Goal: Task Accomplishment & Management: Manage account settings

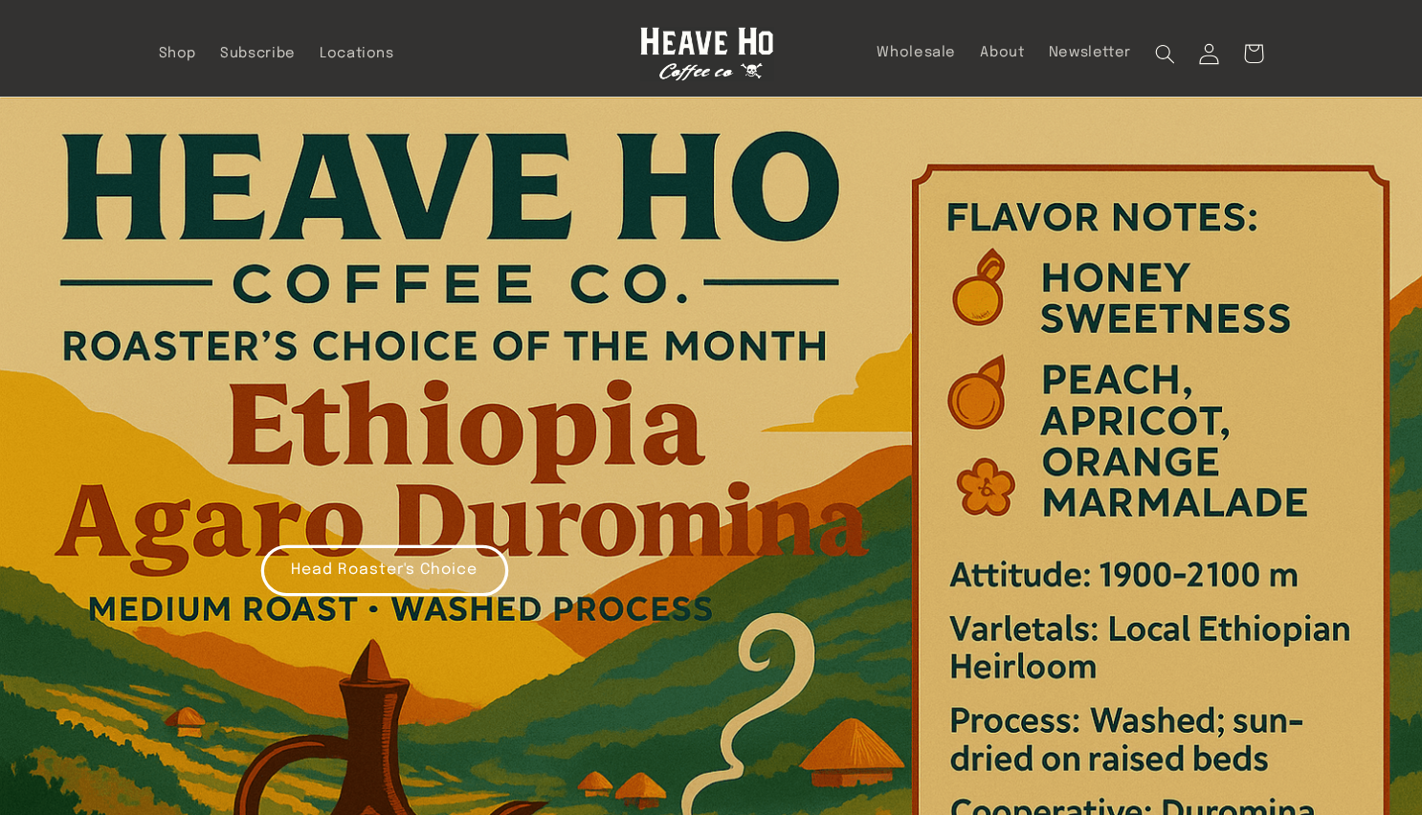
click at [1206, 47] on icon at bounding box center [1209, 53] width 21 height 21
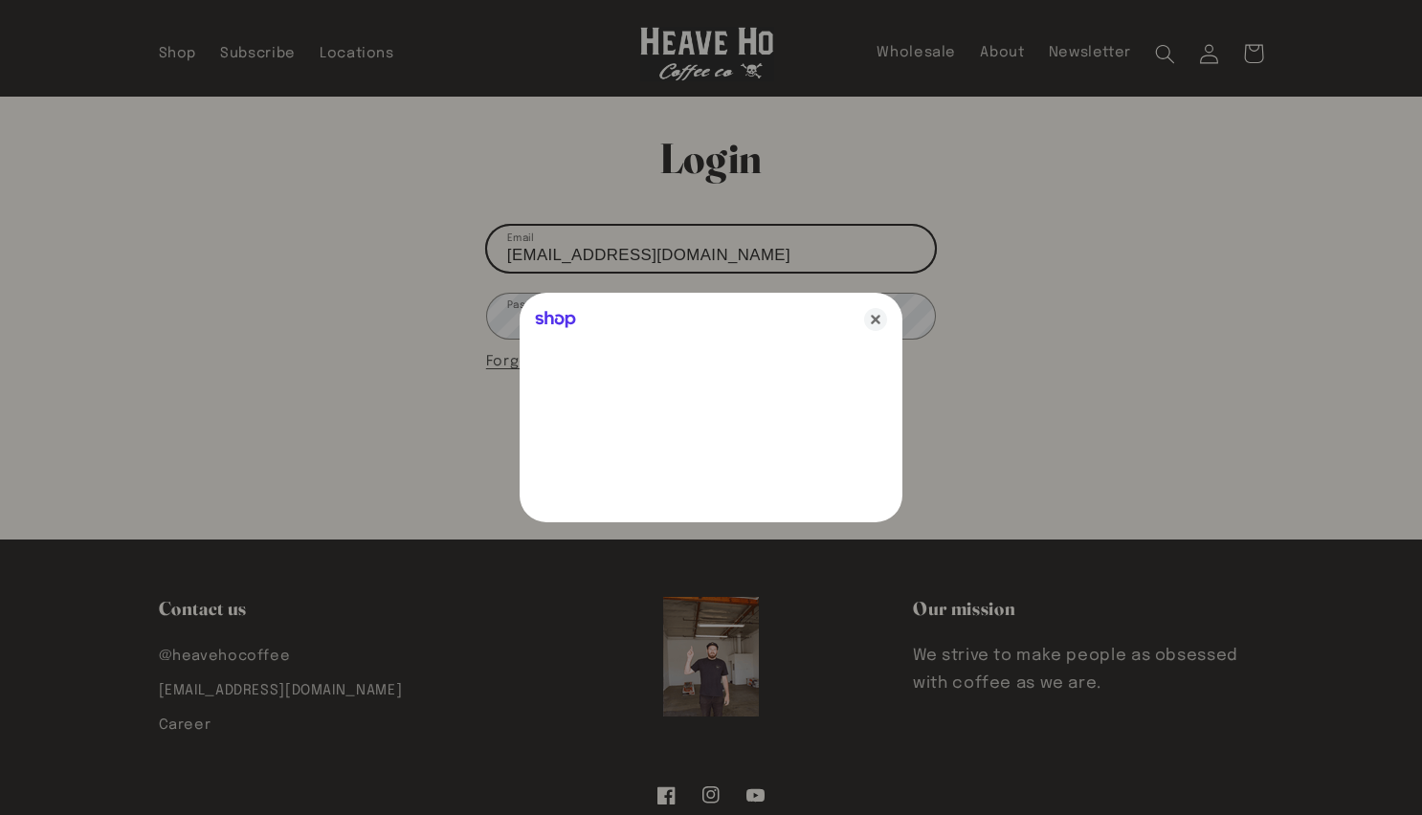
type input "[EMAIL_ADDRESS][DOMAIN_NAME]"
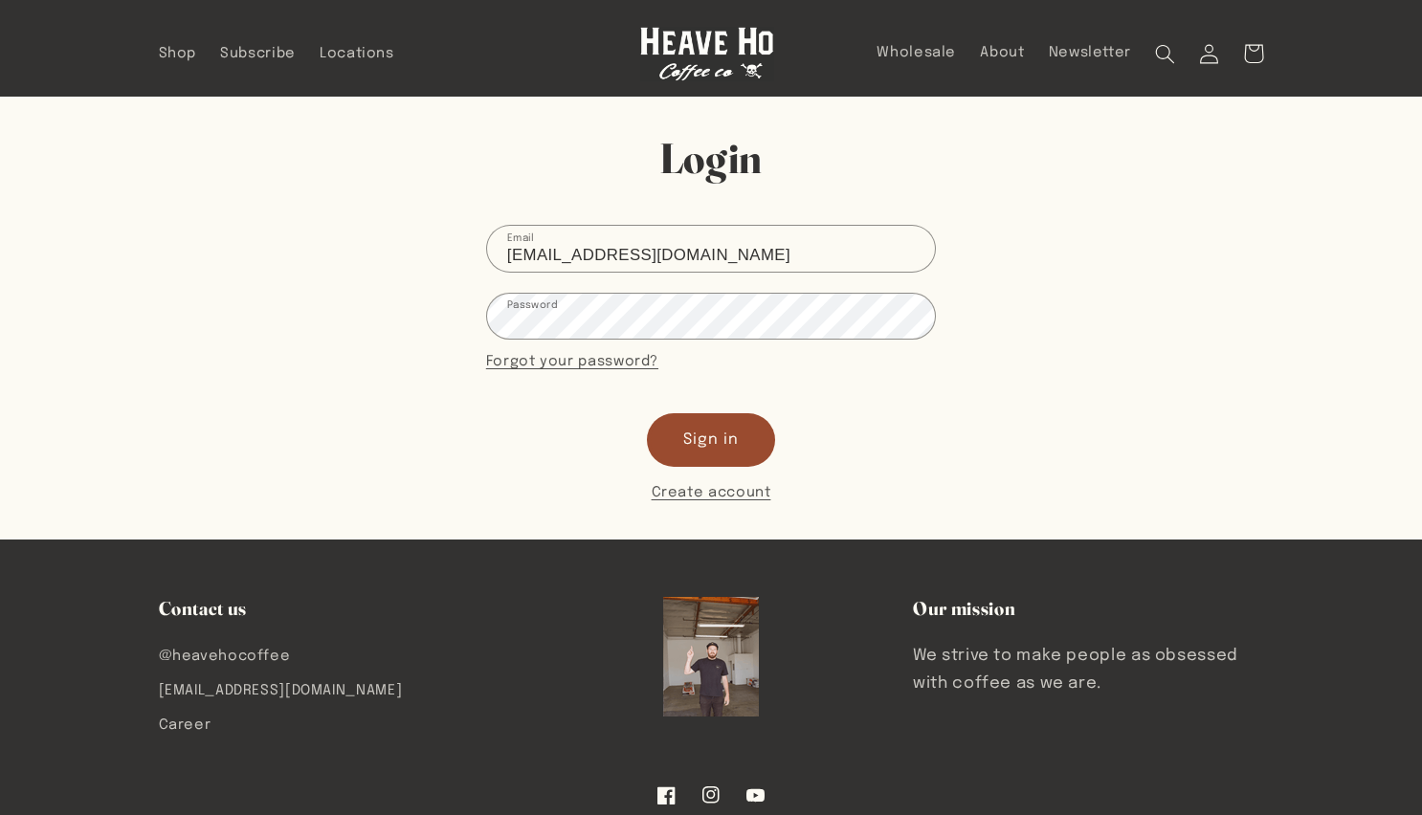
click at [701, 436] on button "Sign in" at bounding box center [711, 439] width 126 height 51
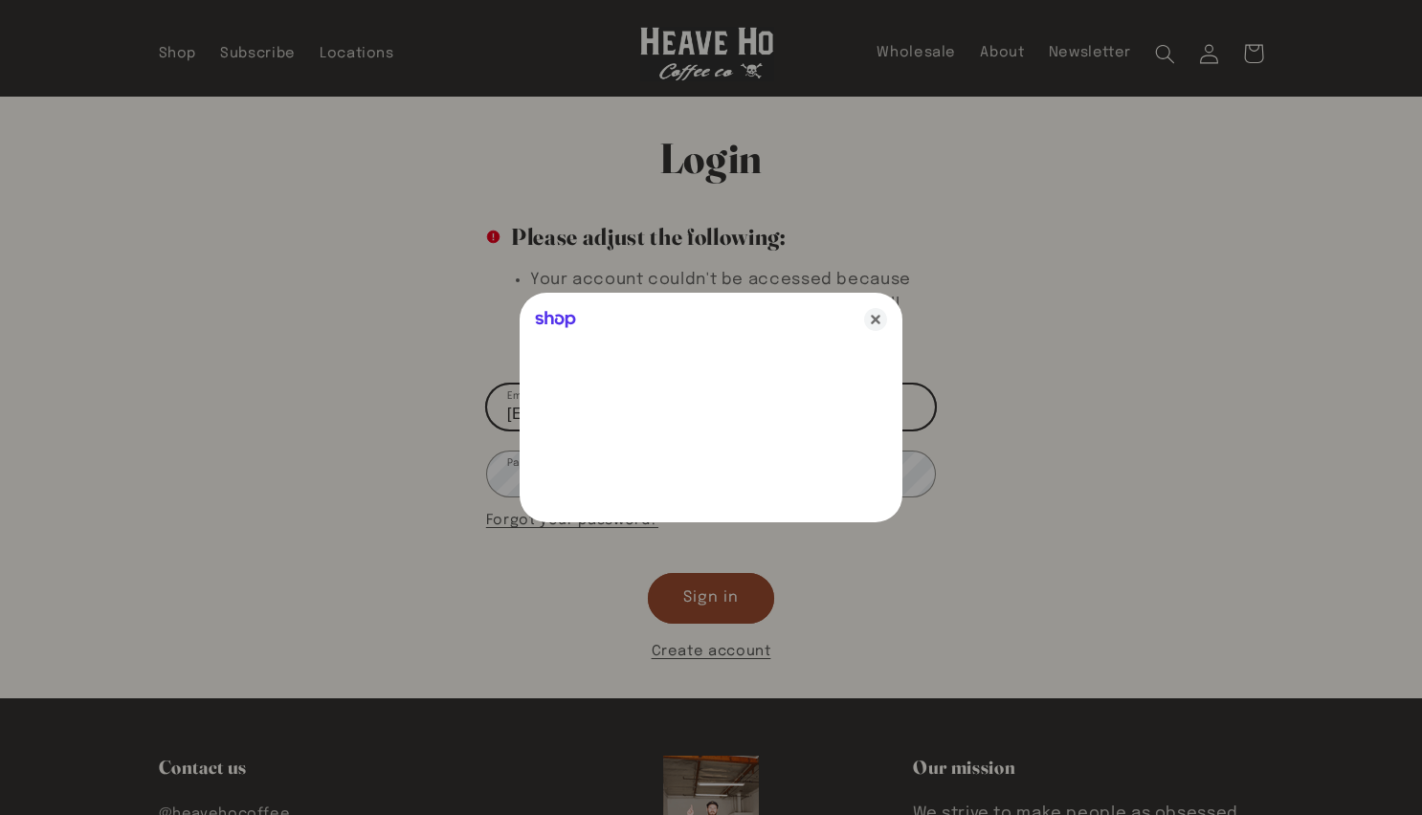
type input "[EMAIL_ADDRESS][DOMAIN_NAME]"
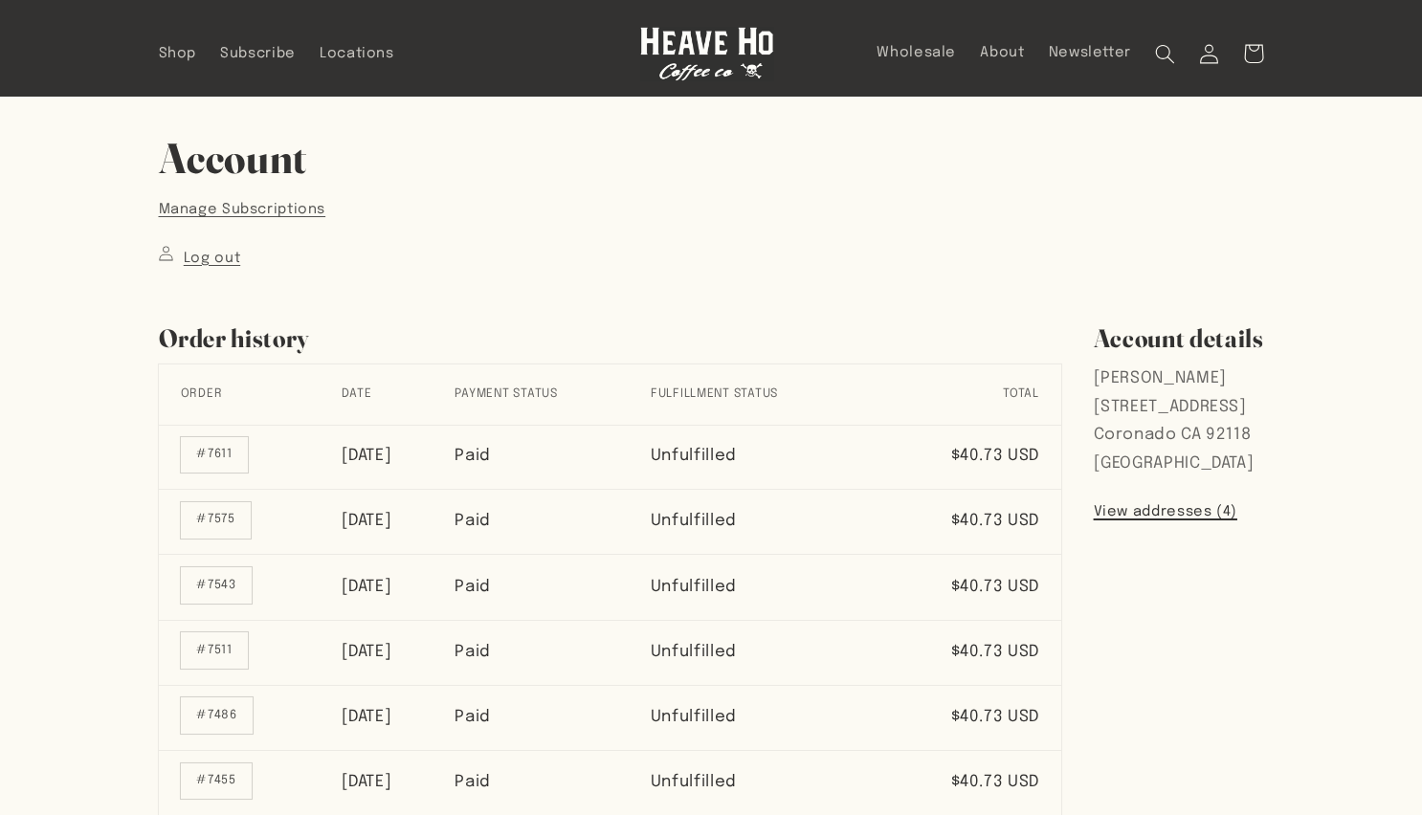
click at [1121, 505] on link "View addresses (4)" at bounding box center [1164, 511] width 143 height 25
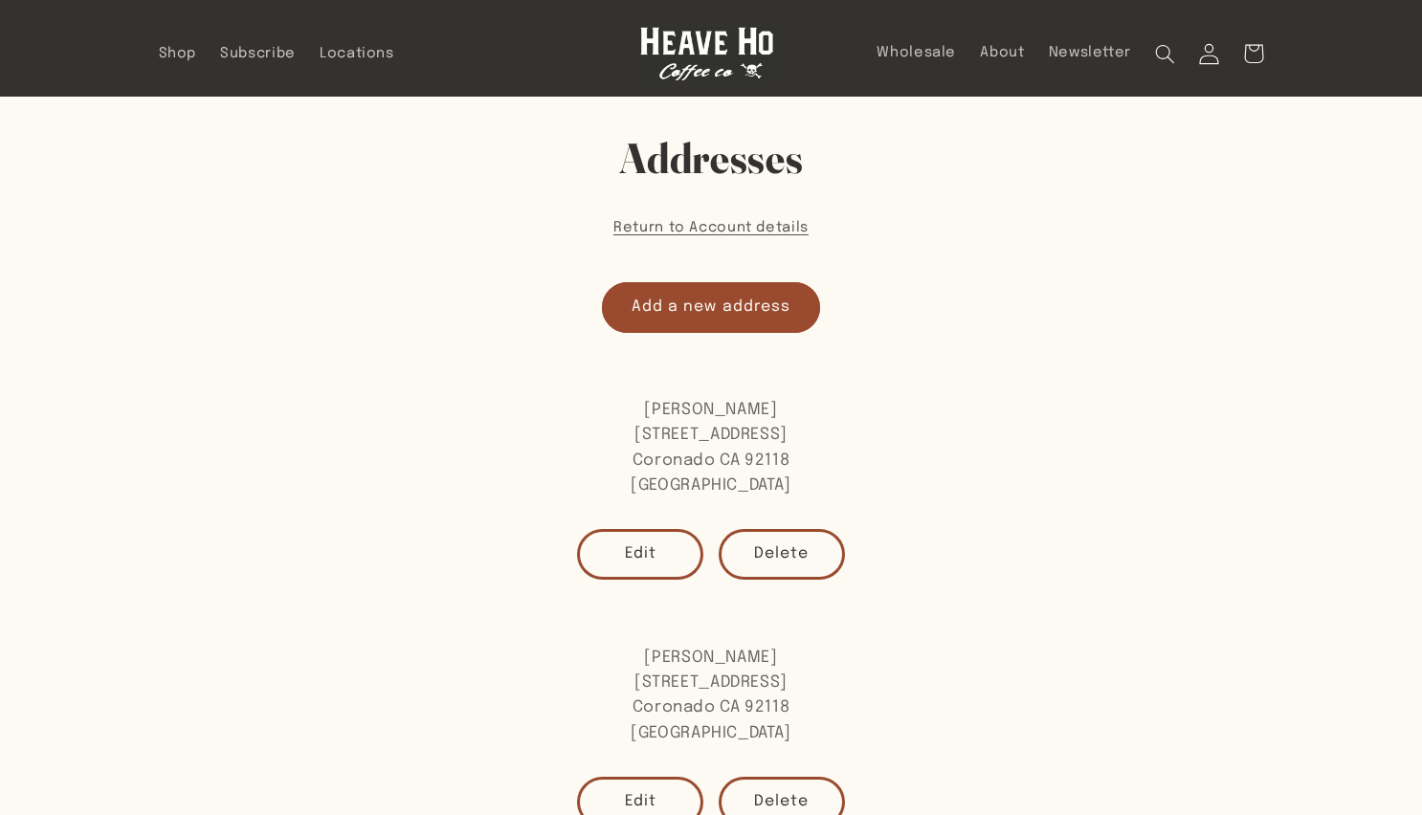
click at [1208, 50] on icon at bounding box center [1209, 53] width 21 height 21
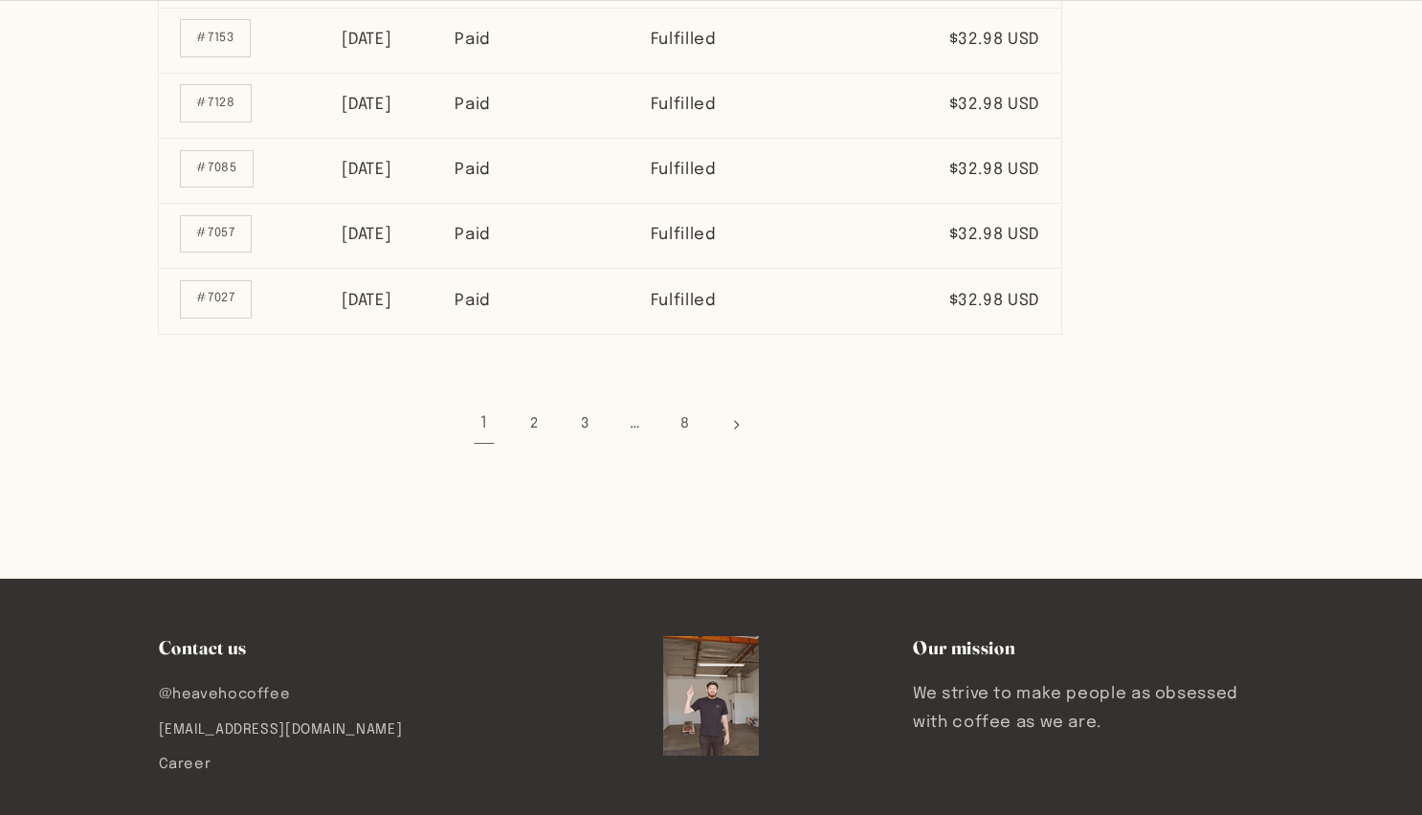
scroll to position [1394, 0]
click at [733, 405] on icon "Next page" at bounding box center [736, 425] width 6 height 40
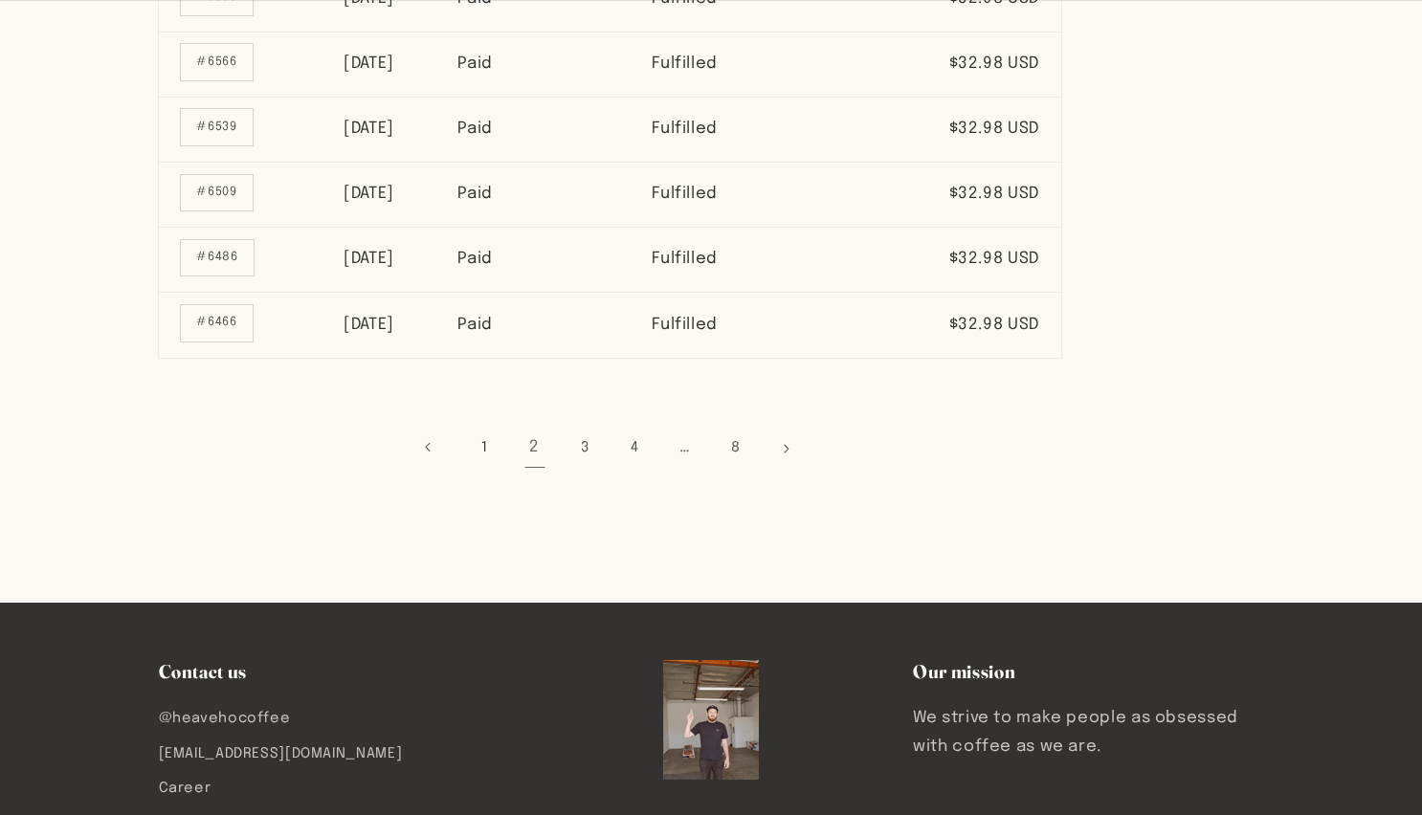
scroll to position [1374, 0]
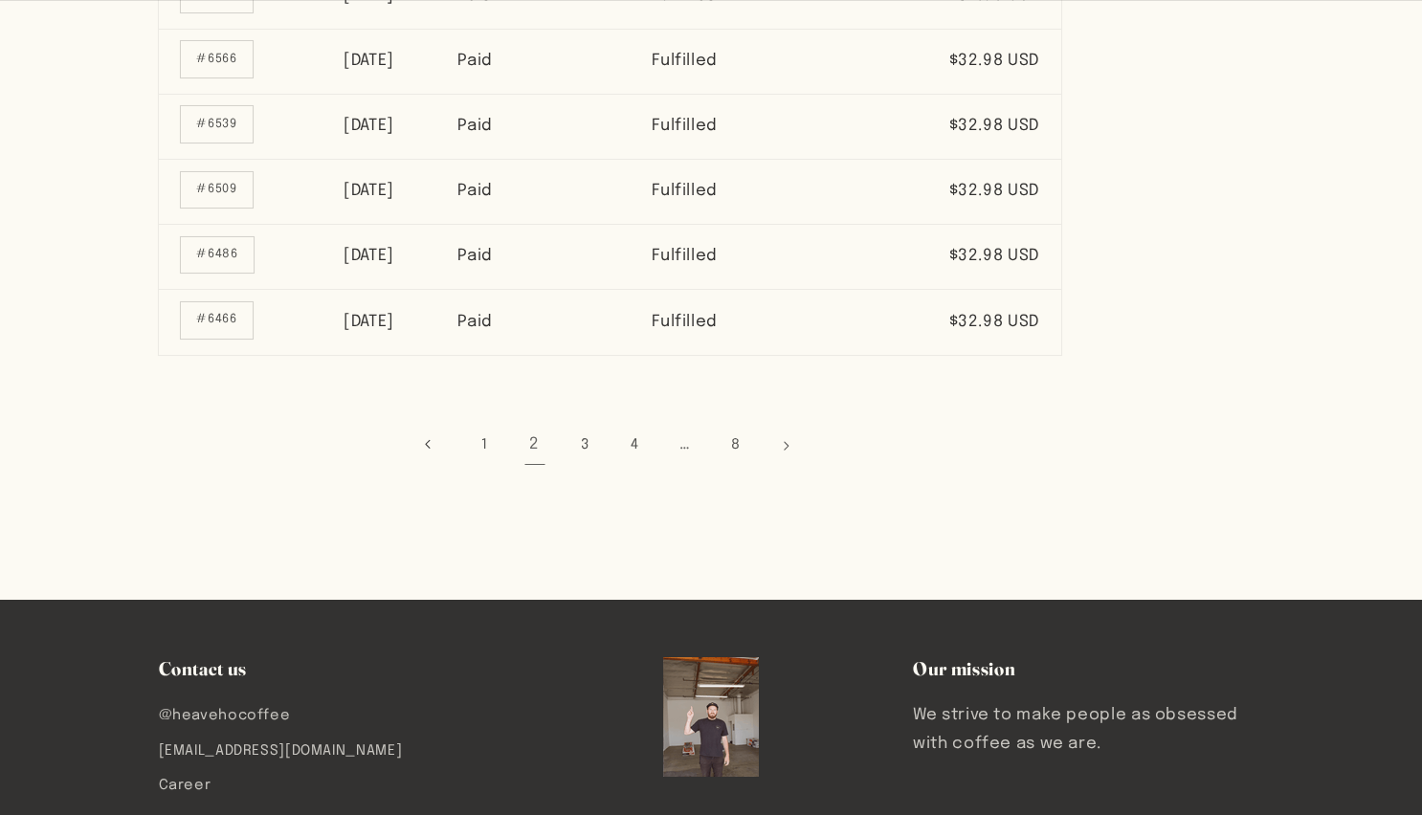
click at [414, 425] on link "Previous page" at bounding box center [434, 445] width 40 height 40
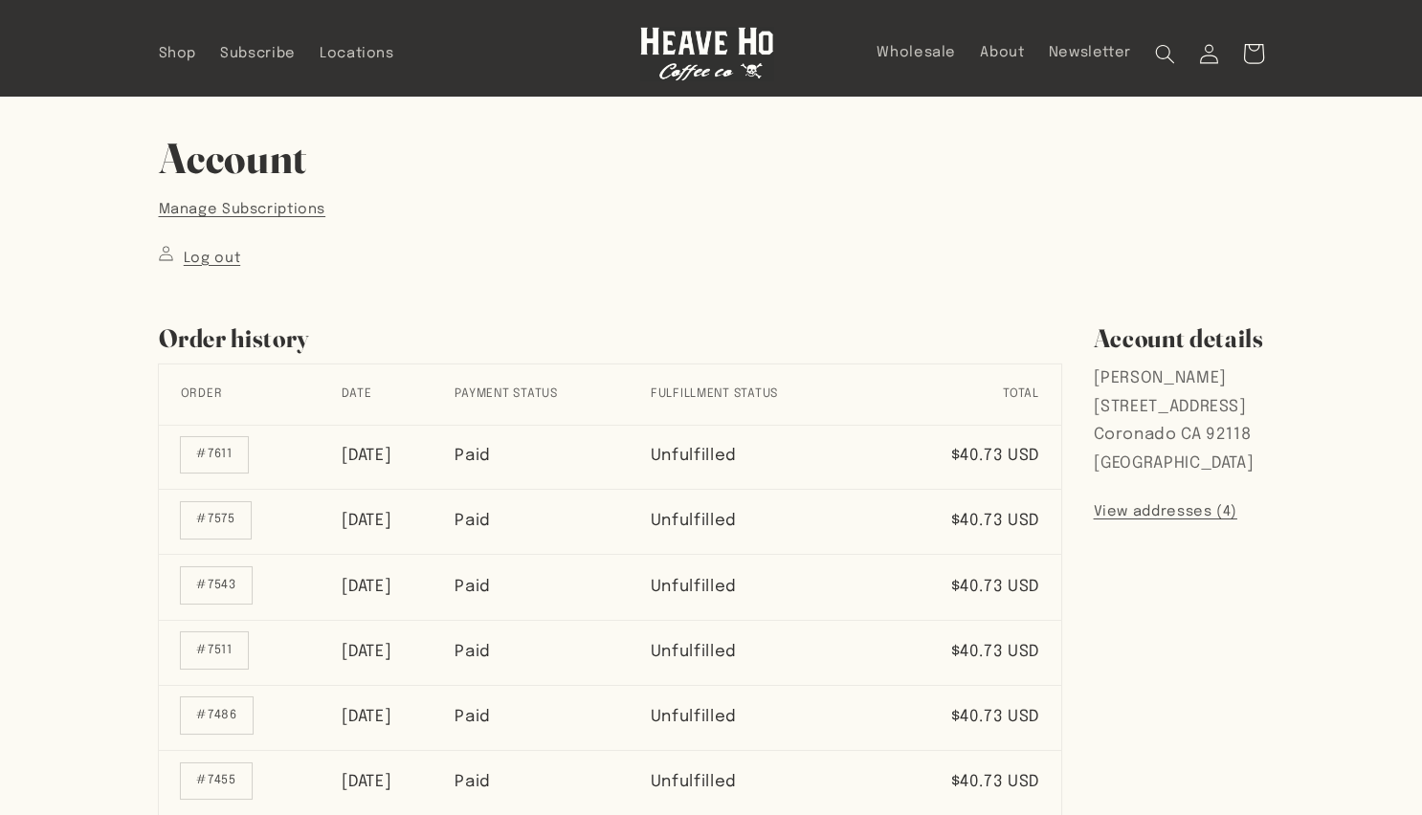
click at [1249, 46] on icon at bounding box center [1252, 54] width 47 height 47
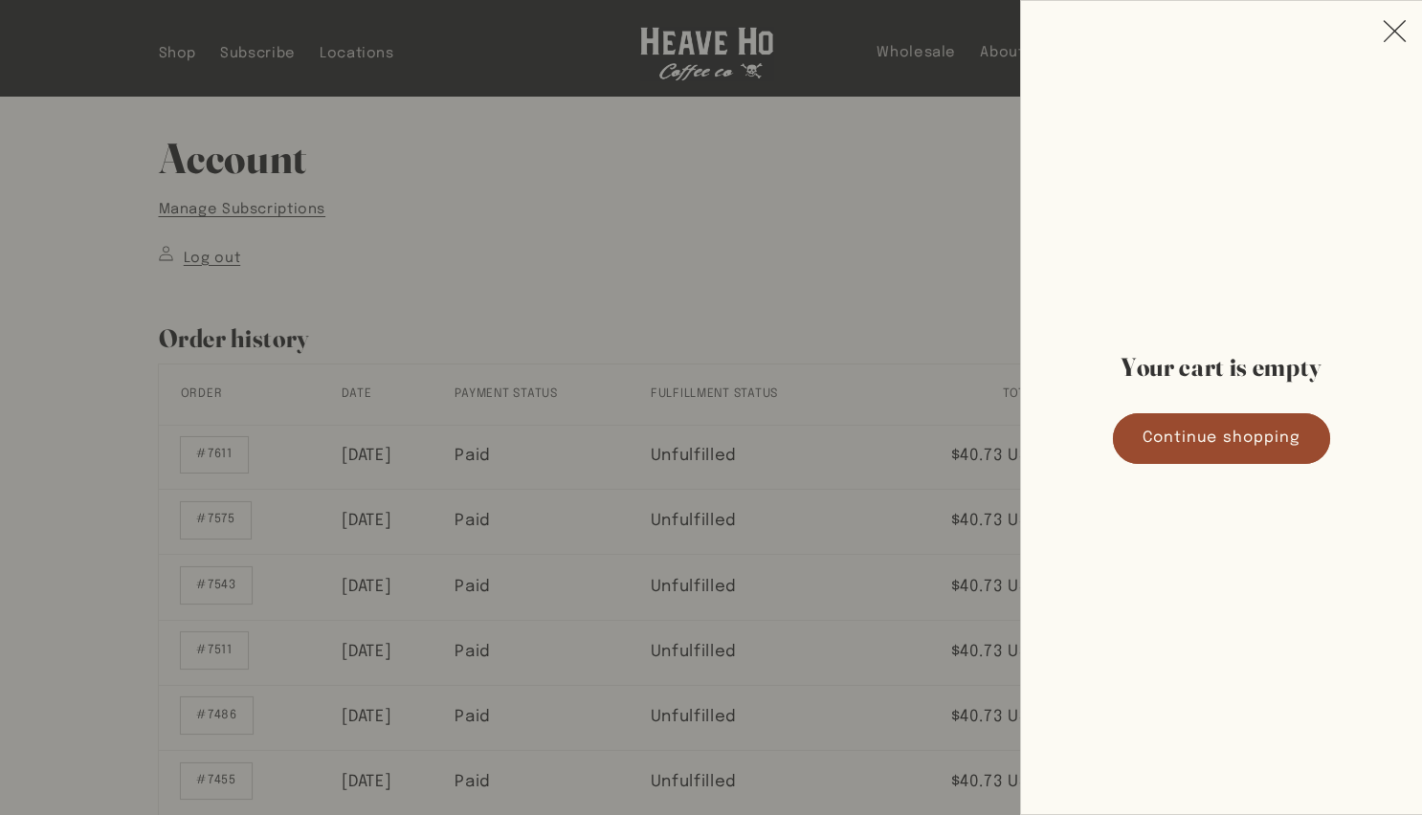
click at [1398, 29] on icon "Close" at bounding box center [1394, 31] width 23 height 22
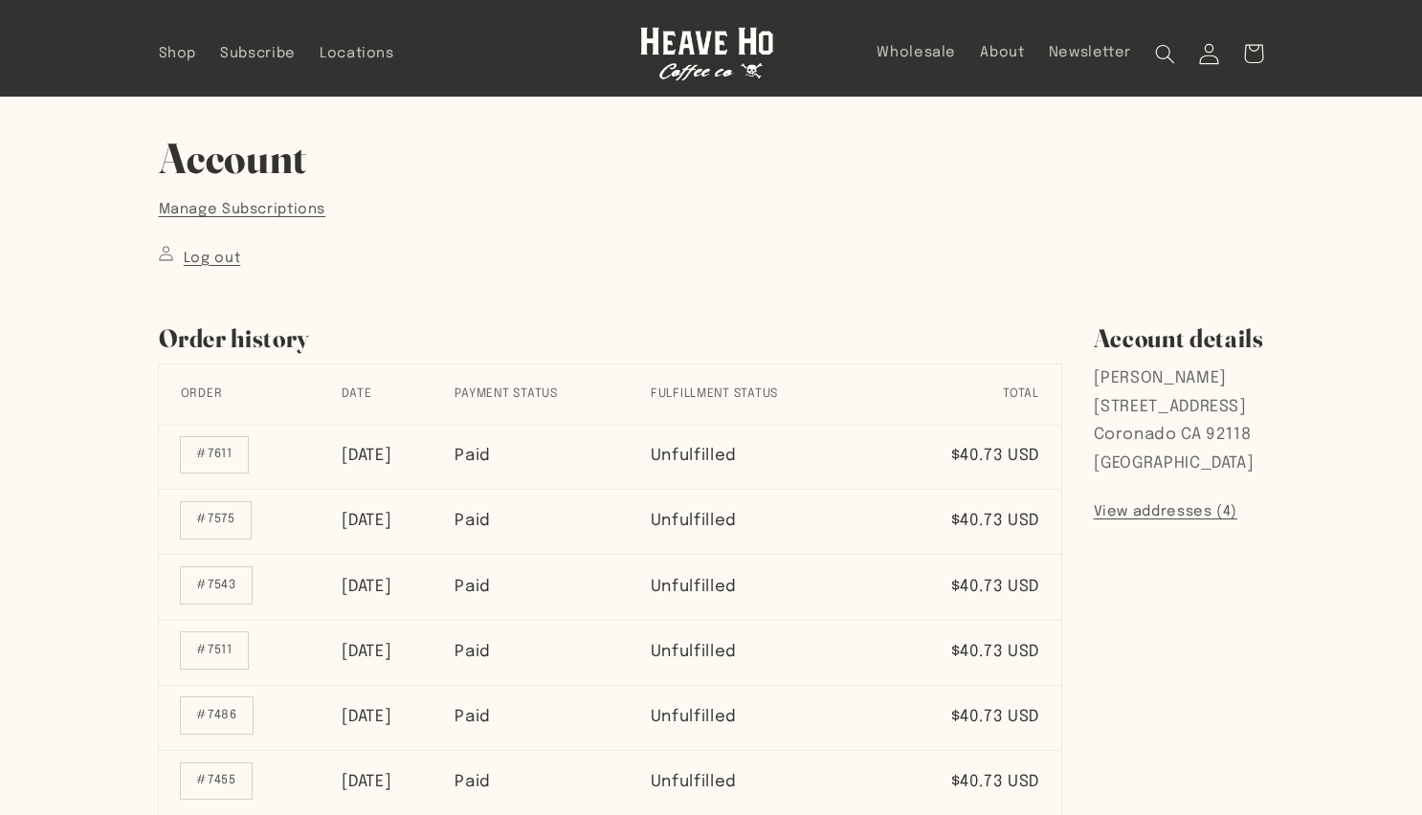
click at [1206, 47] on icon at bounding box center [1209, 54] width 19 height 20
click at [1209, 52] on icon at bounding box center [1209, 53] width 21 height 21
click at [1212, 48] on icon at bounding box center [1209, 53] width 21 height 21
click at [248, 52] on span "Subscribe" at bounding box center [258, 54] width 76 height 18
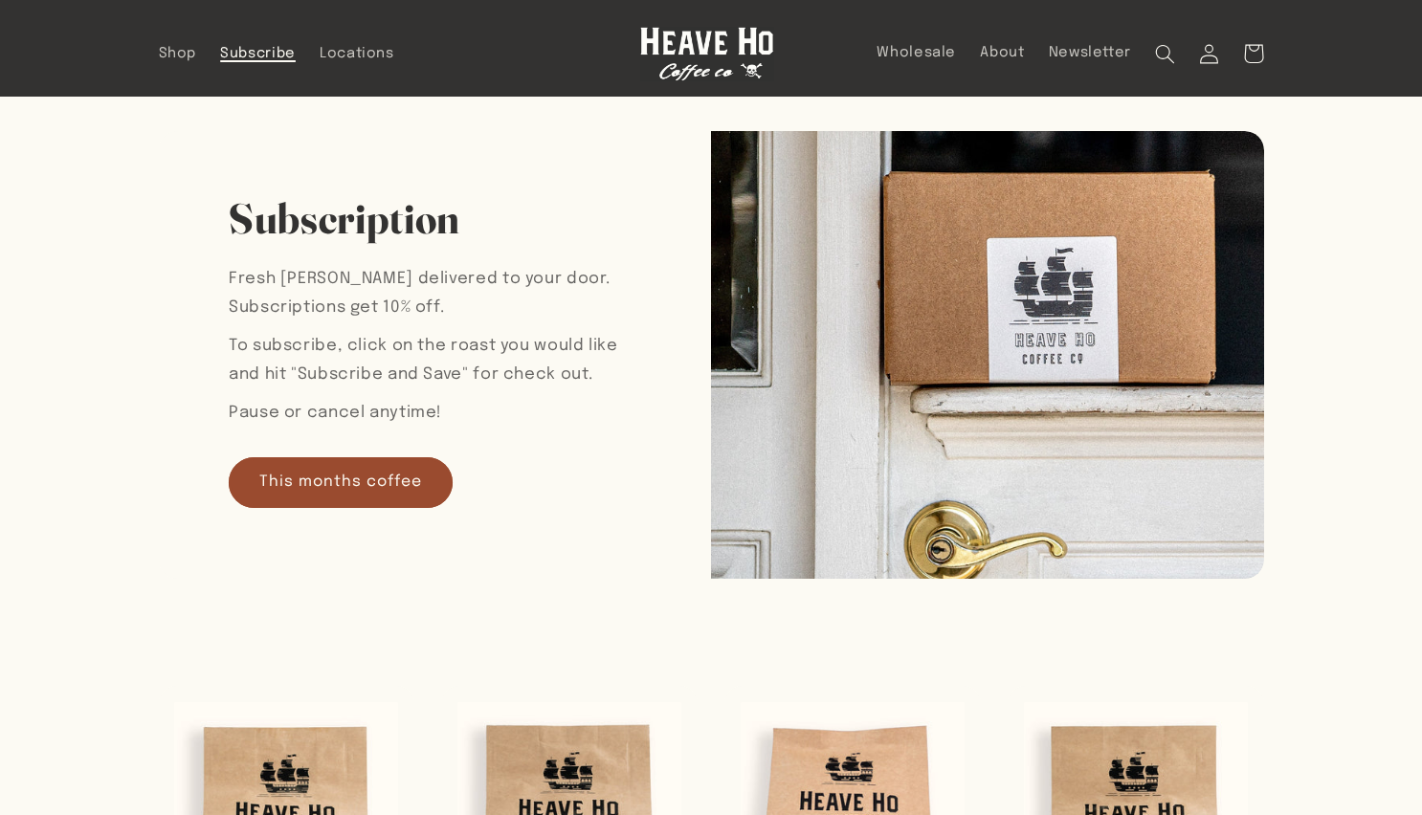
click at [237, 50] on span "Subscribe" at bounding box center [258, 54] width 76 height 18
click at [1206, 52] on icon at bounding box center [1209, 54] width 19 height 20
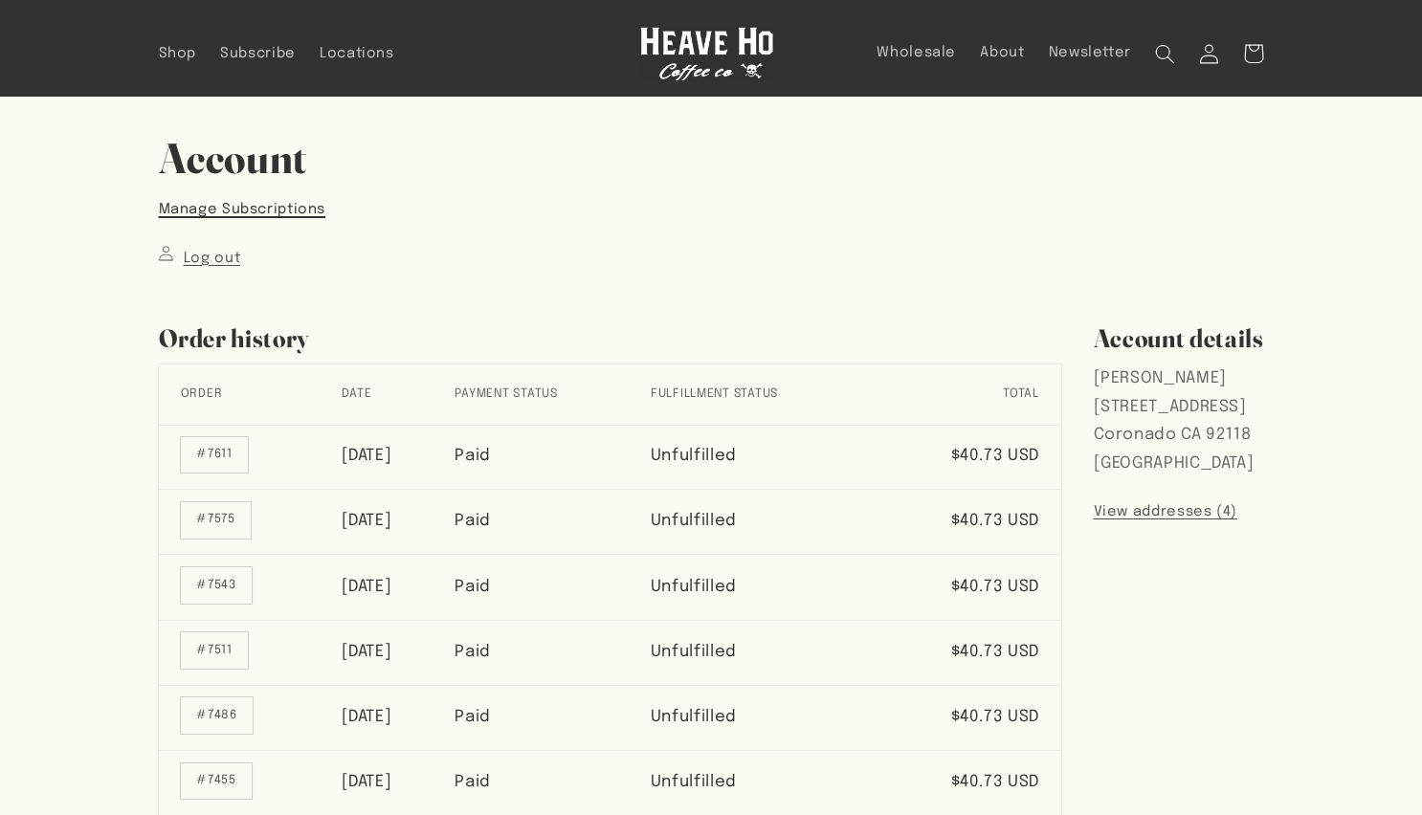
click at [234, 206] on link "Manage Subscriptions" at bounding box center [242, 209] width 167 height 25
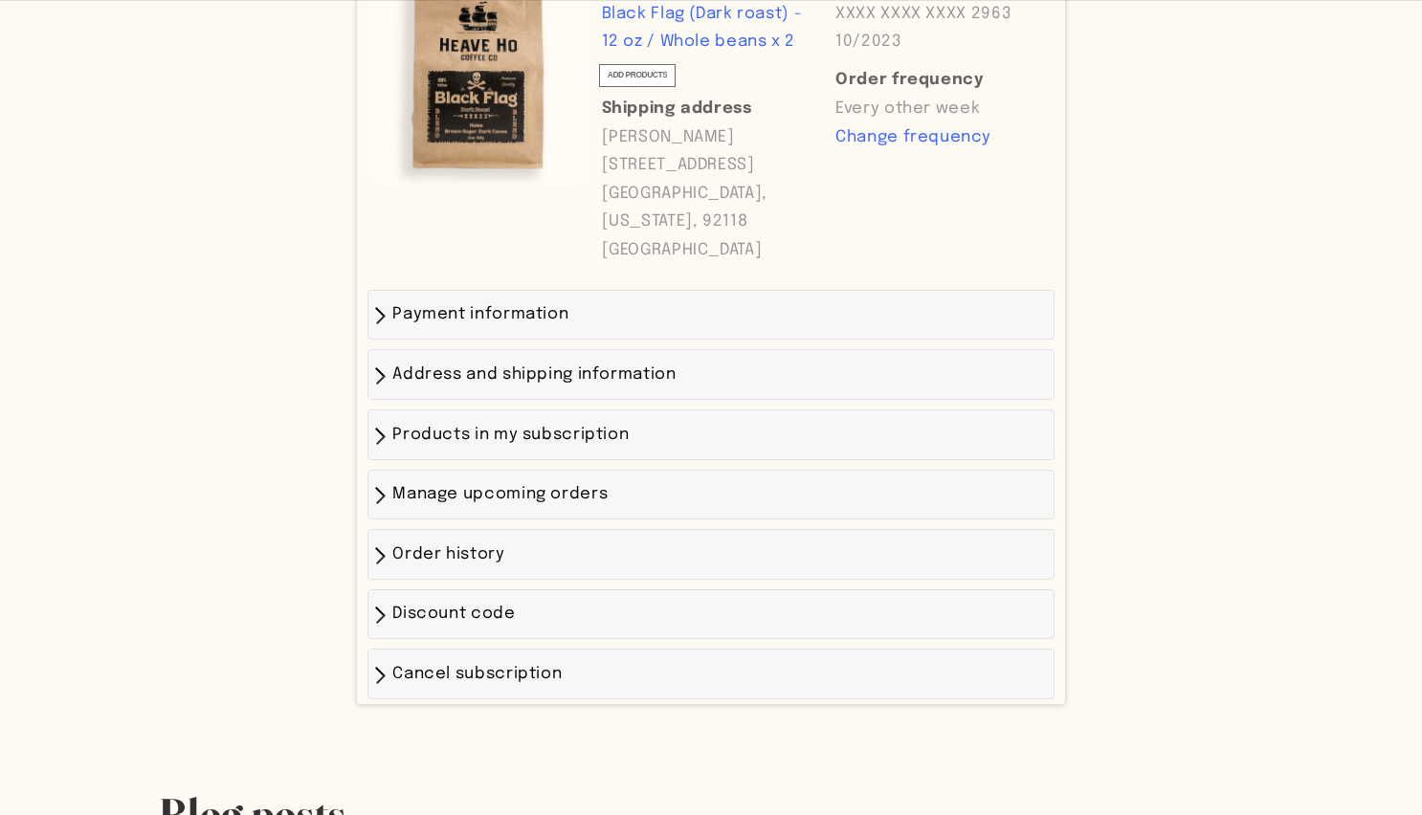
scroll to position [614, 0]
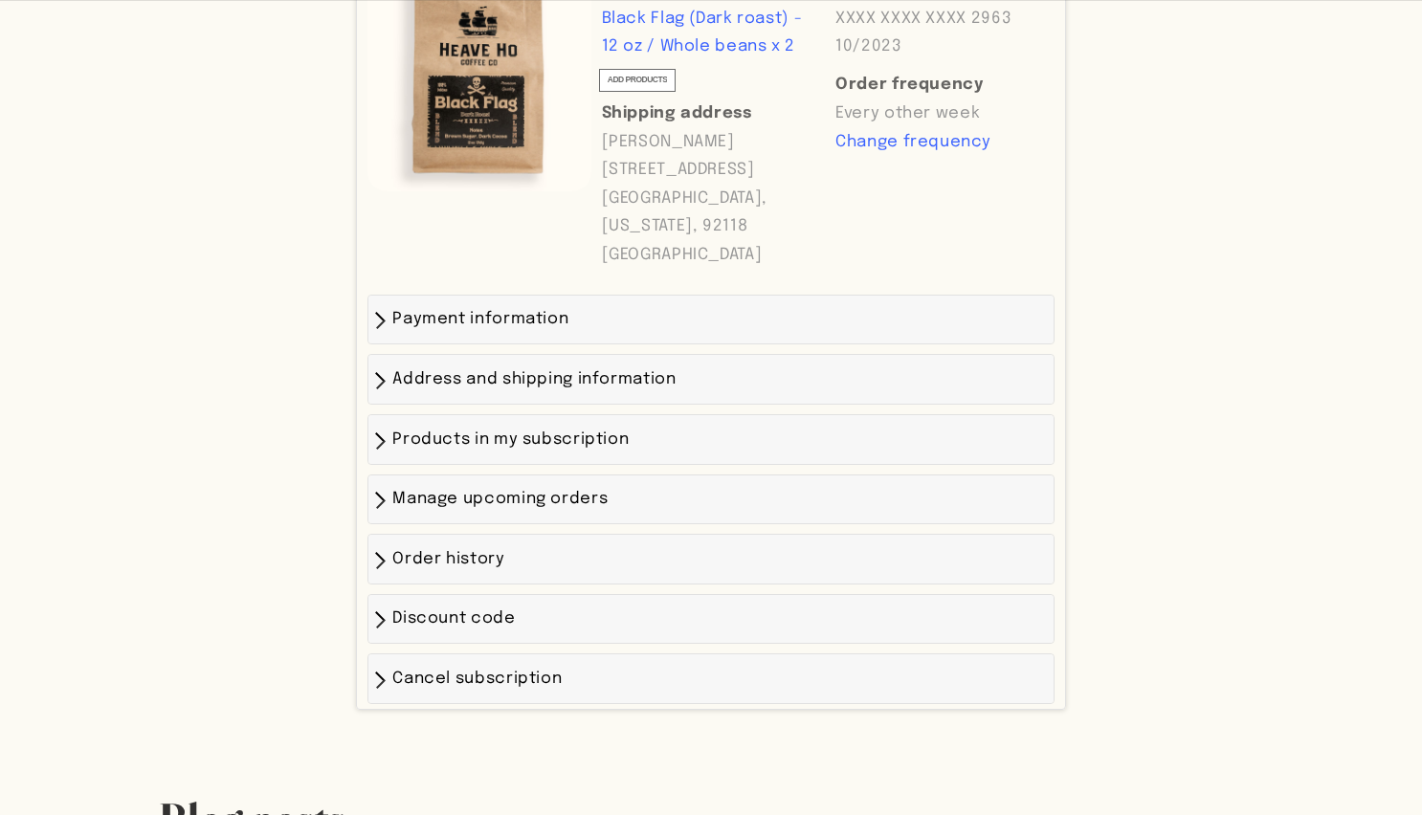
click at [454, 561] on span "Order history" at bounding box center [448, 559] width 112 height 16
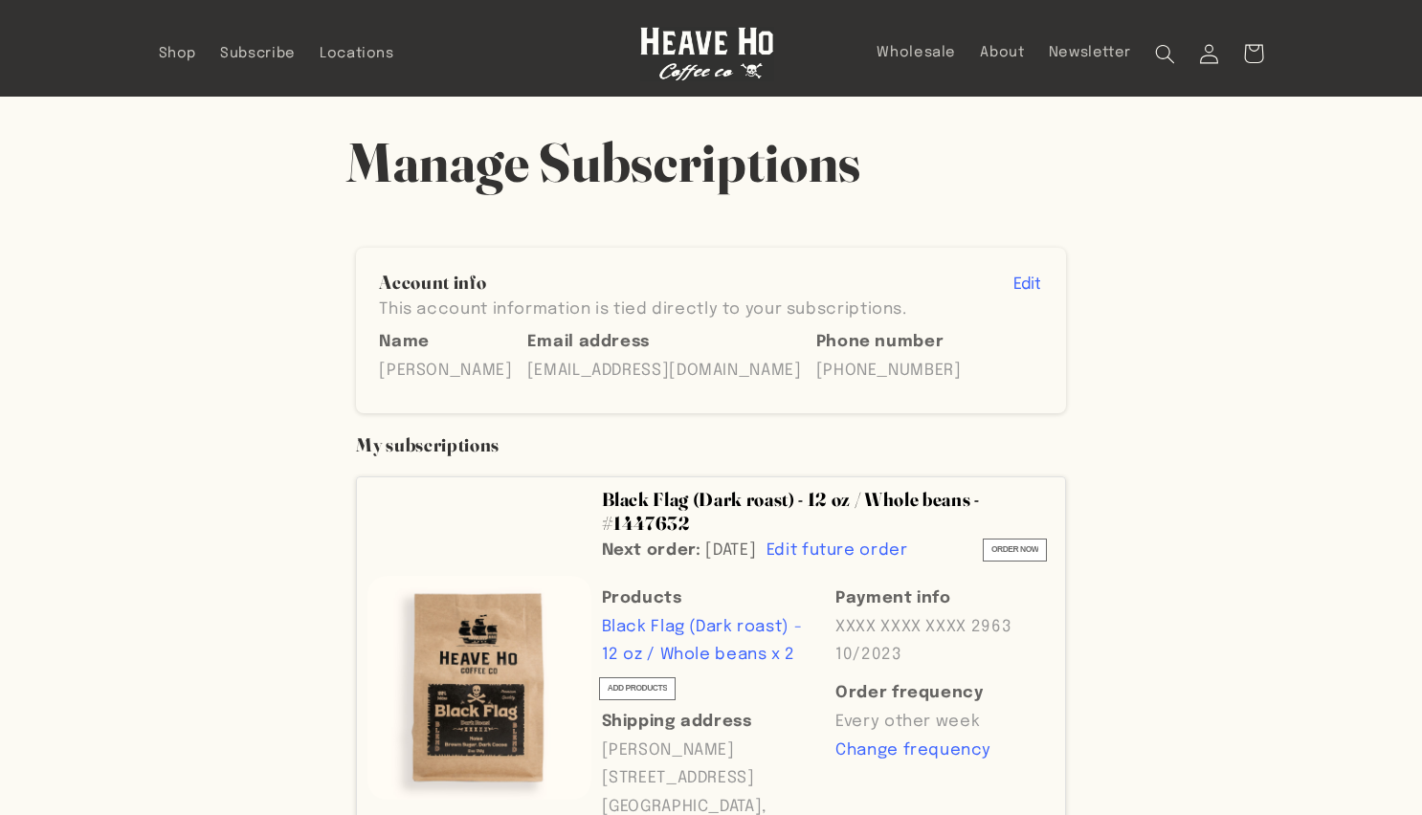
scroll to position [0, 0]
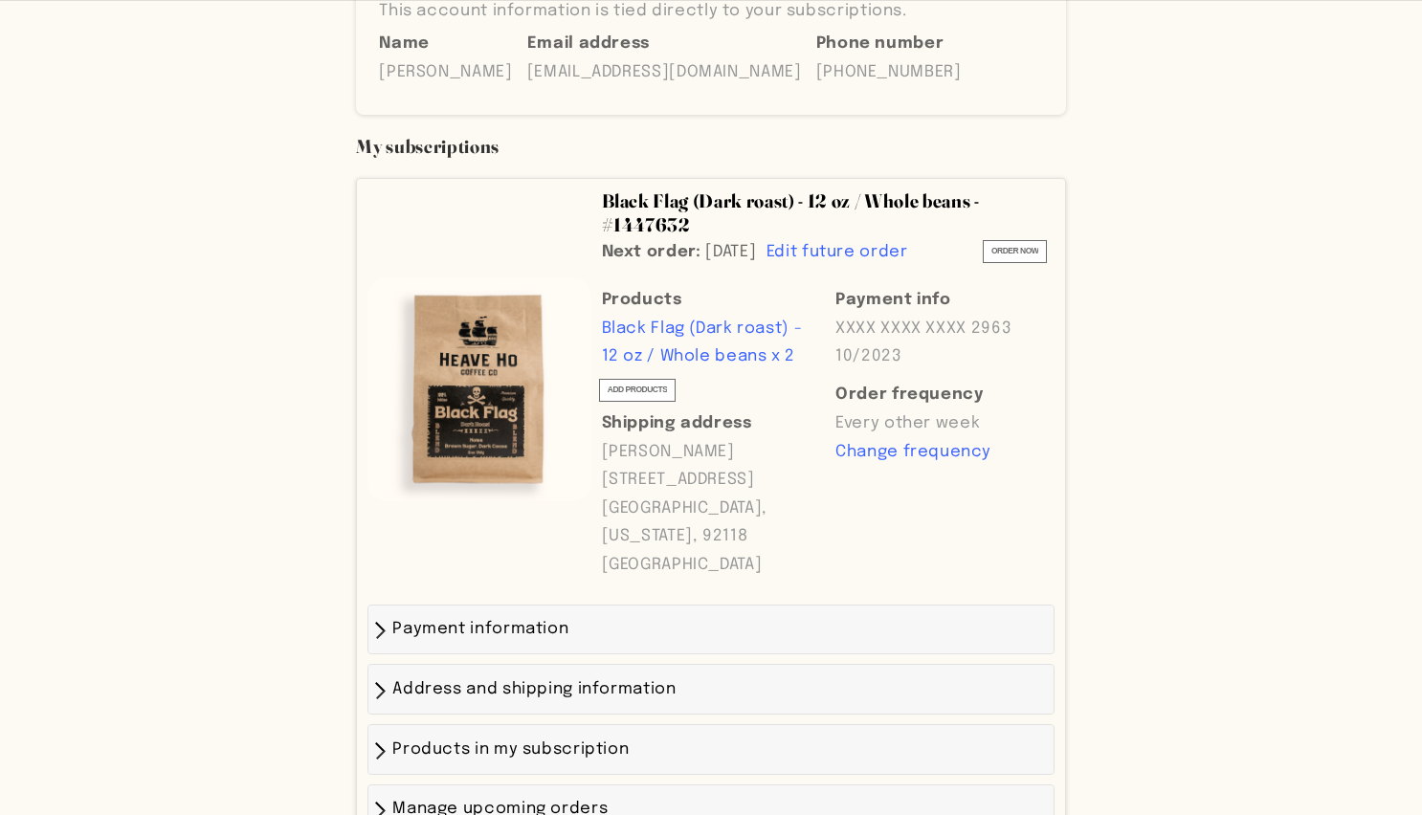
click at [482, 637] on span "Payment information" at bounding box center [480, 629] width 176 height 16
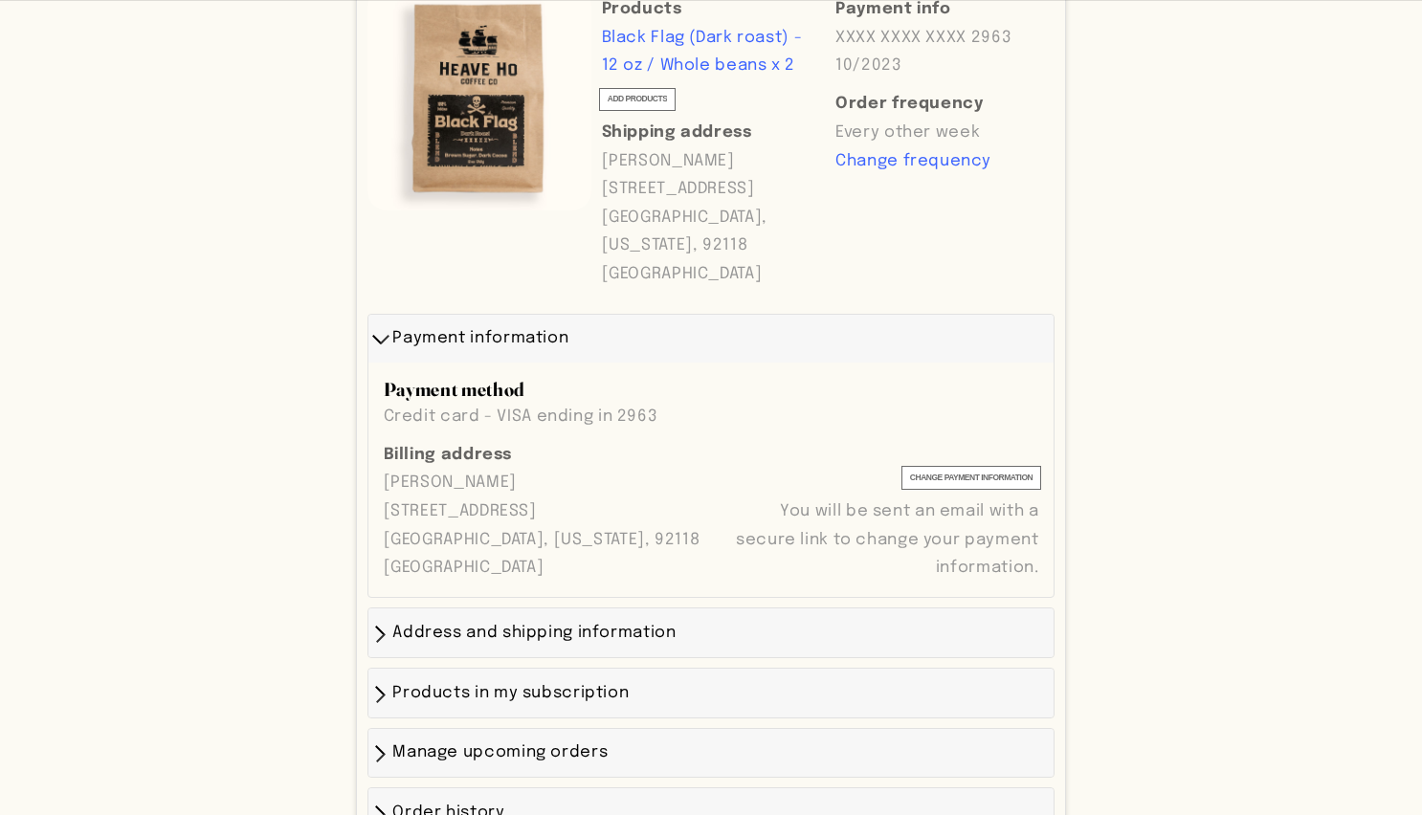
scroll to position [593, 0]
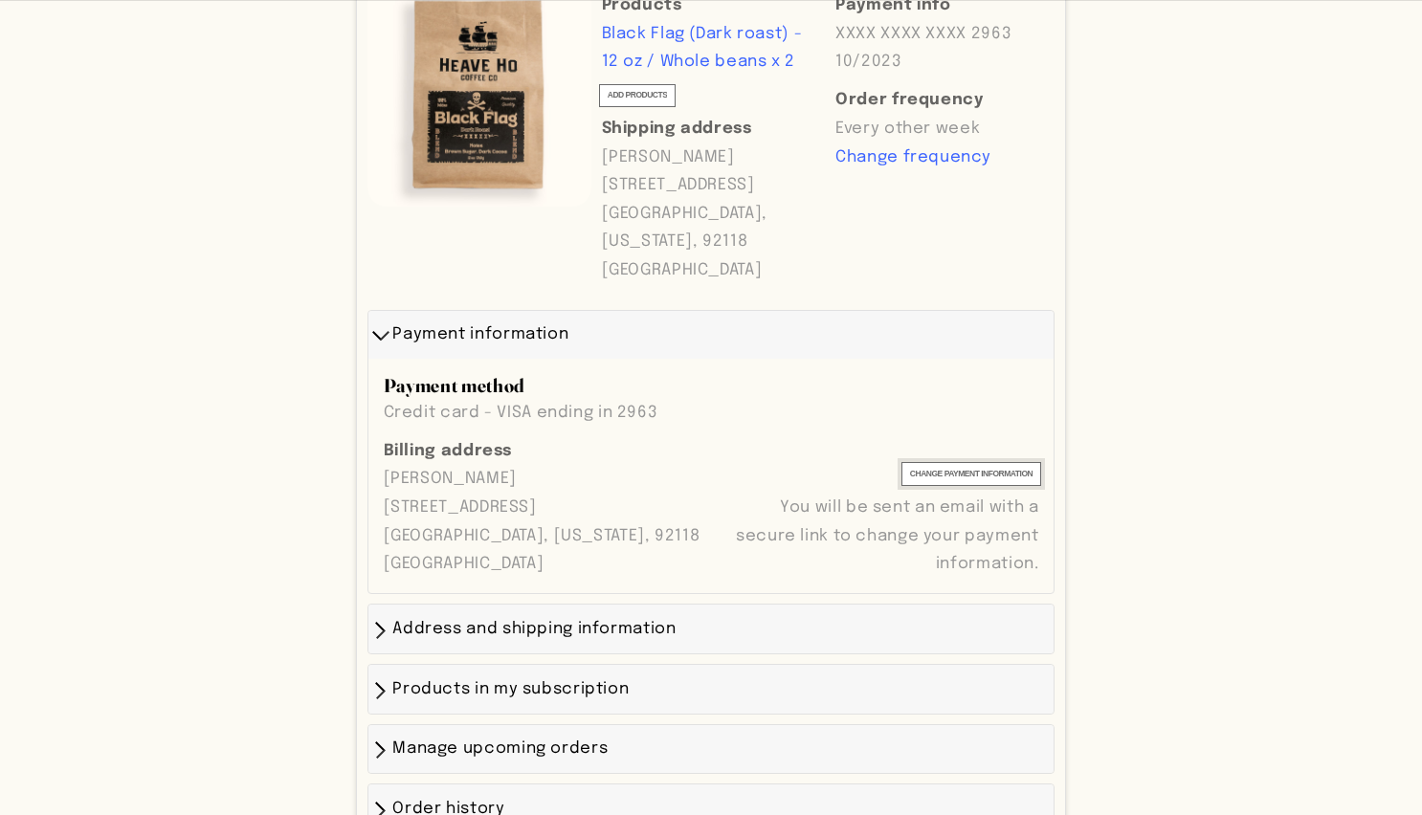
click at [965, 482] on span "Change payment information" at bounding box center [971, 474] width 122 height 15
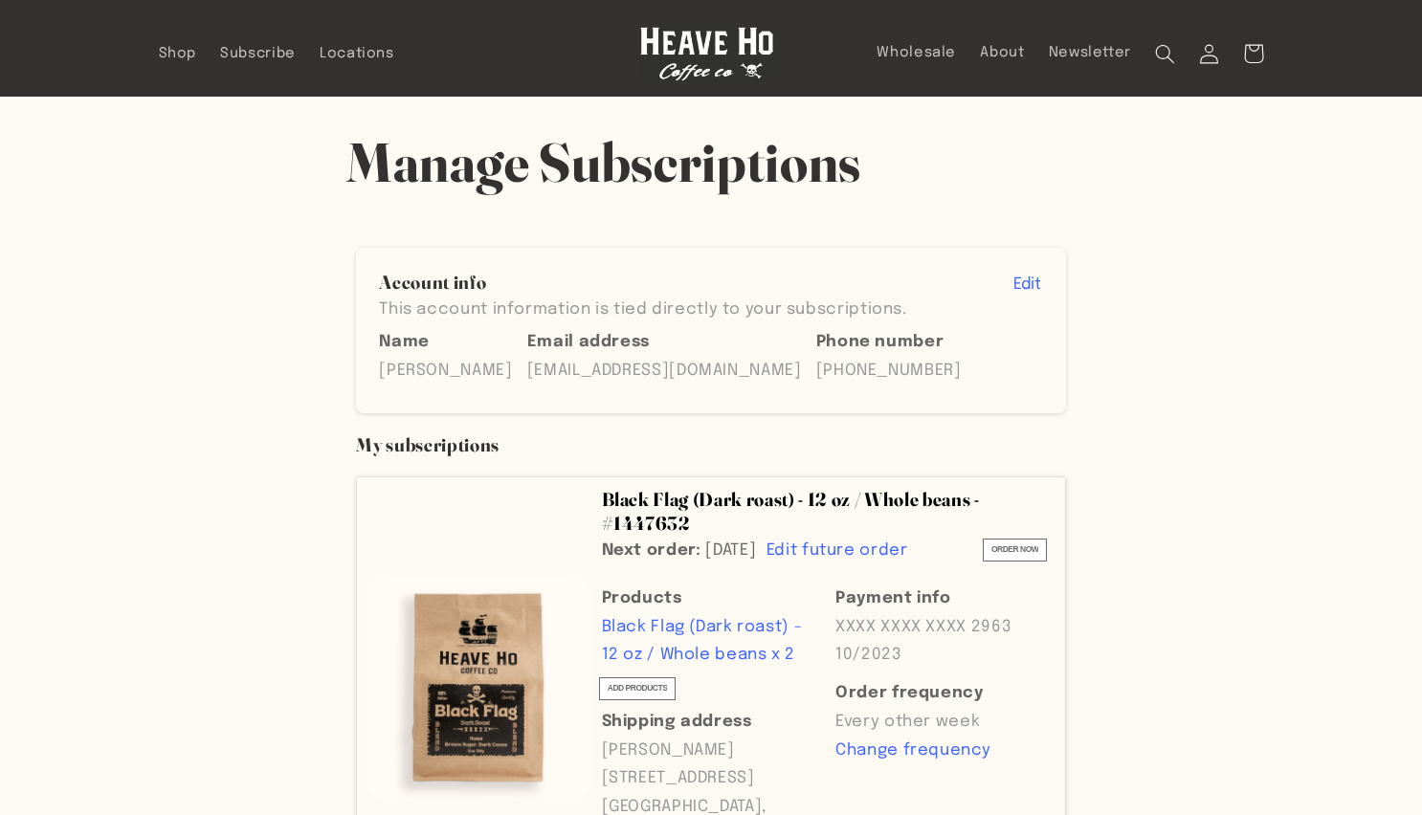
scroll to position [0, 0]
click at [987, 46] on span "About" at bounding box center [1002, 53] width 44 height 18
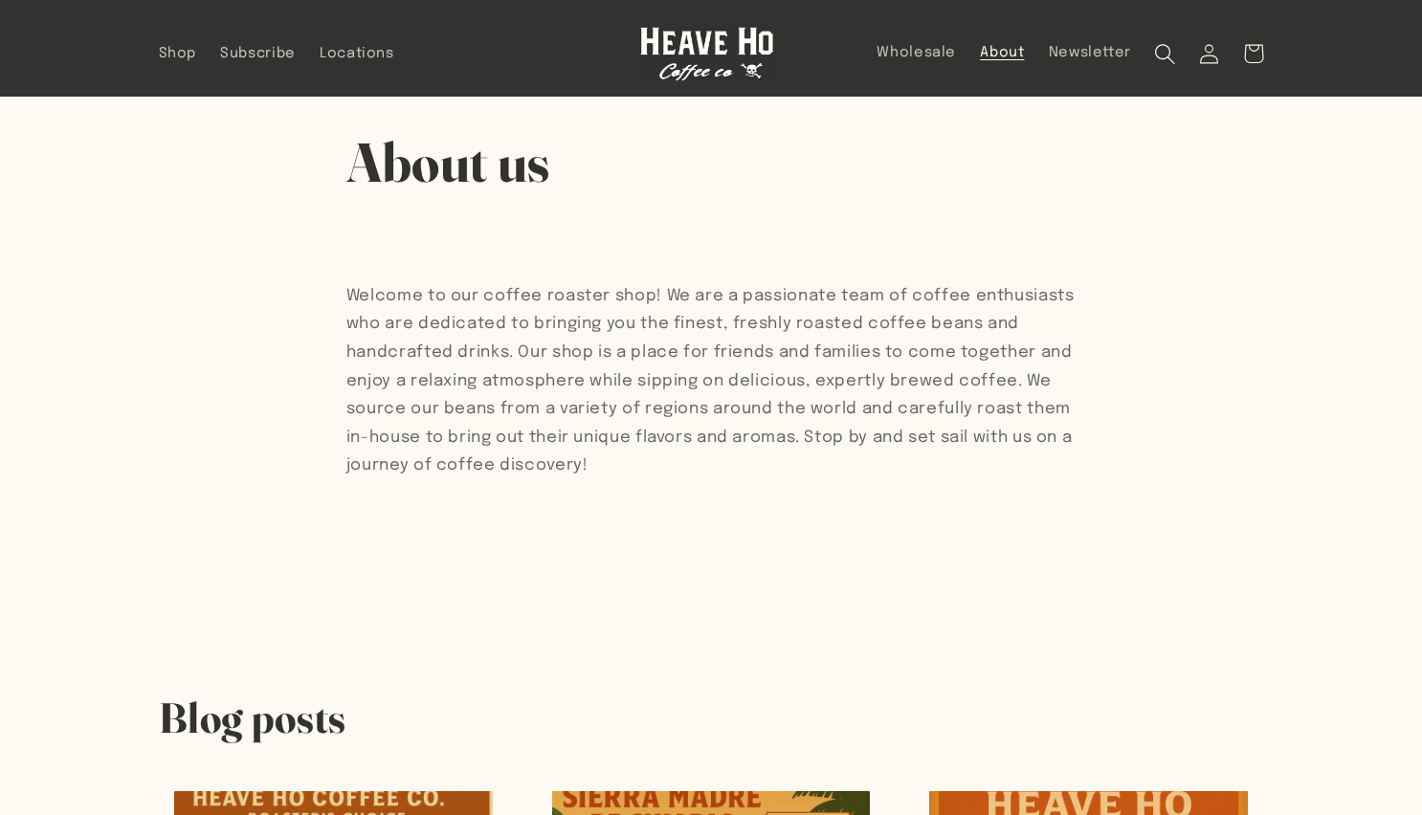
click at [1164, 50] on icon "Search" at bounding box center [1164, 53] width 21 height 21
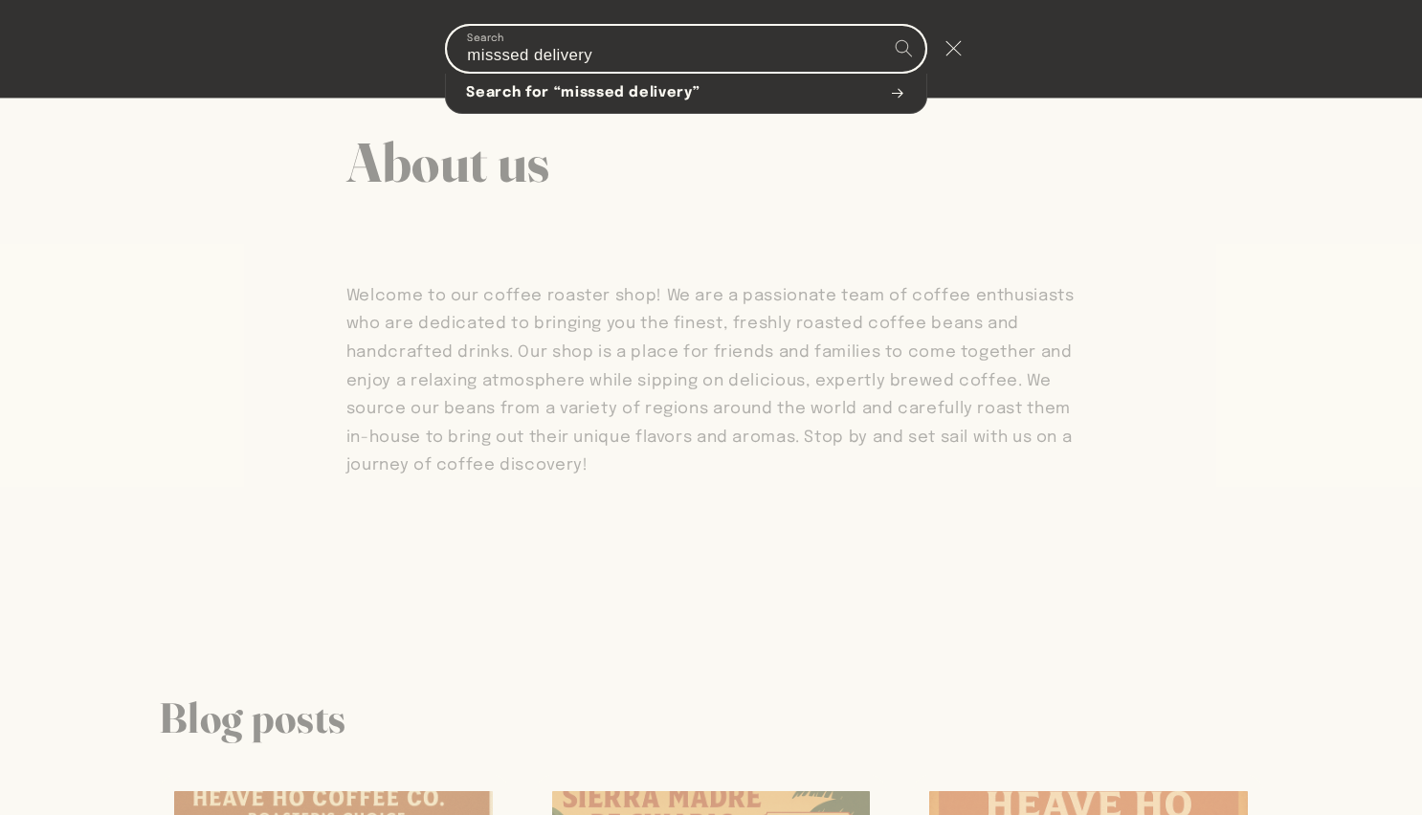
type input "misssed delivery"
click at [903, 48] on button "Search" at bounding box center [903, 48] width 44 height 44
